Goal: Information Seeking & Learning: Learn about a topic

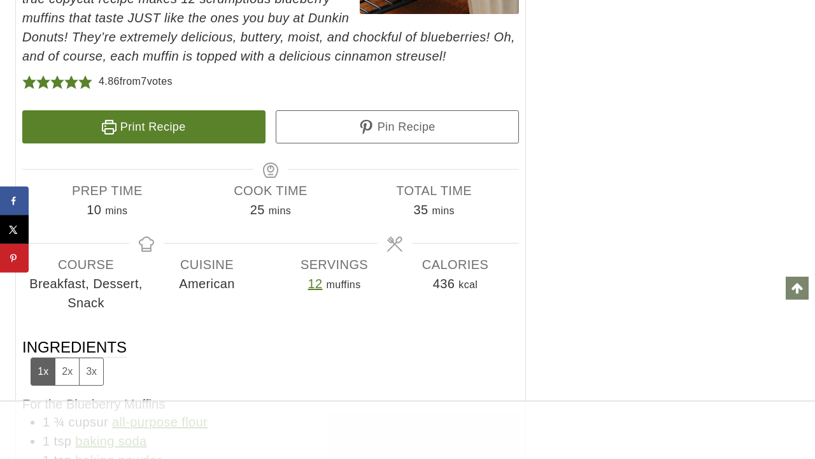
scroll to position [10875, 0]
